Goal: Connect with others: Connect with other users

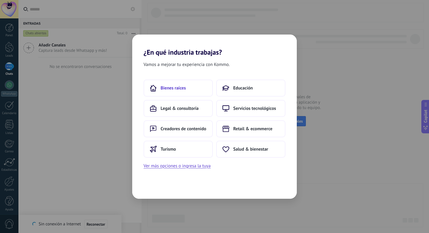
click at [186, 82] on button "Bienes raíces" at bounding box center [177, 88] width 69 height 17
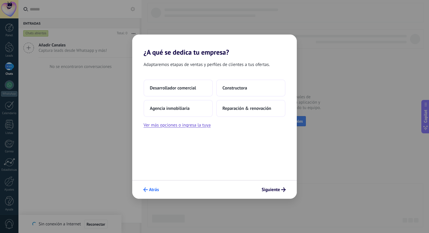
click at [155, 189] on span "Atrás" at bounding box center [154, 190] width 10 height 4
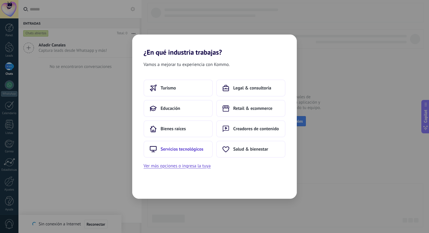
click at [198, 143] on button "Servicios tecnológicos" at bounding box center [177, 149] width 69 height 17
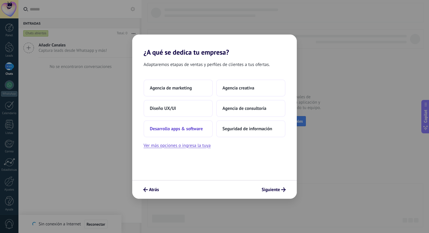
click at [200, 125] on button "Desarrollo apps & software" at bounding box center [177, 128] width 69 height 17
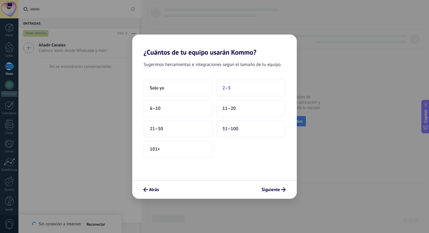
click at [239, 86] on button "2–5" at bounding box center [250, 88] width 69 height 17
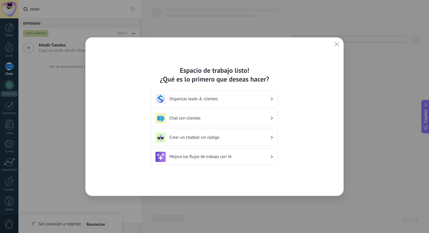
click at [241, 120] on h3 "Chat con clientes" at bounding box center [219, 118] width 101 height 5
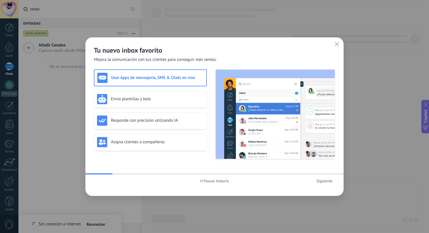
click at [320, 182] on span "Siguiente" at bounding box center [324, 181] width 16 height 4
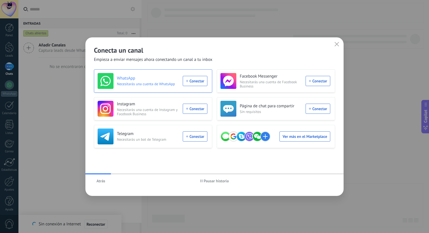
click at [198, 80] on div "WhatsApp Necesitarás una cuenta de WhatsApp Conectar" at bounding box center [153, 81] width 110 height 16
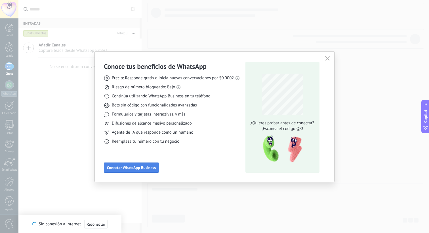
click at [150, 166] on span "Conectar WhatsApp Business" at bounding box center [131, 168] width 49 height 4
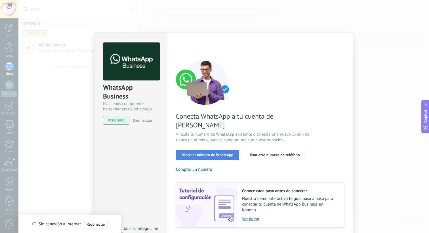
click at [225, 153] on span "Vincular número de WhatsApp" at bounding box center [207, 155] width 51 height 4
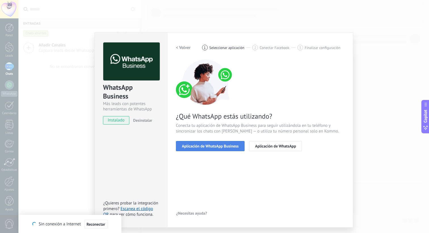
click at [229, 148] on span "Aplicación de WhatsApp Business" at bounding box center [210, 146] width 57 height 4
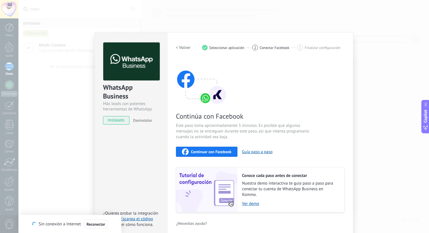
click at [221, 153] on span "Continuar con Facebook" at bounding box center [211, 152] width 41 height 4
